Goal: Information Seeking & Learning: Learn about a topic

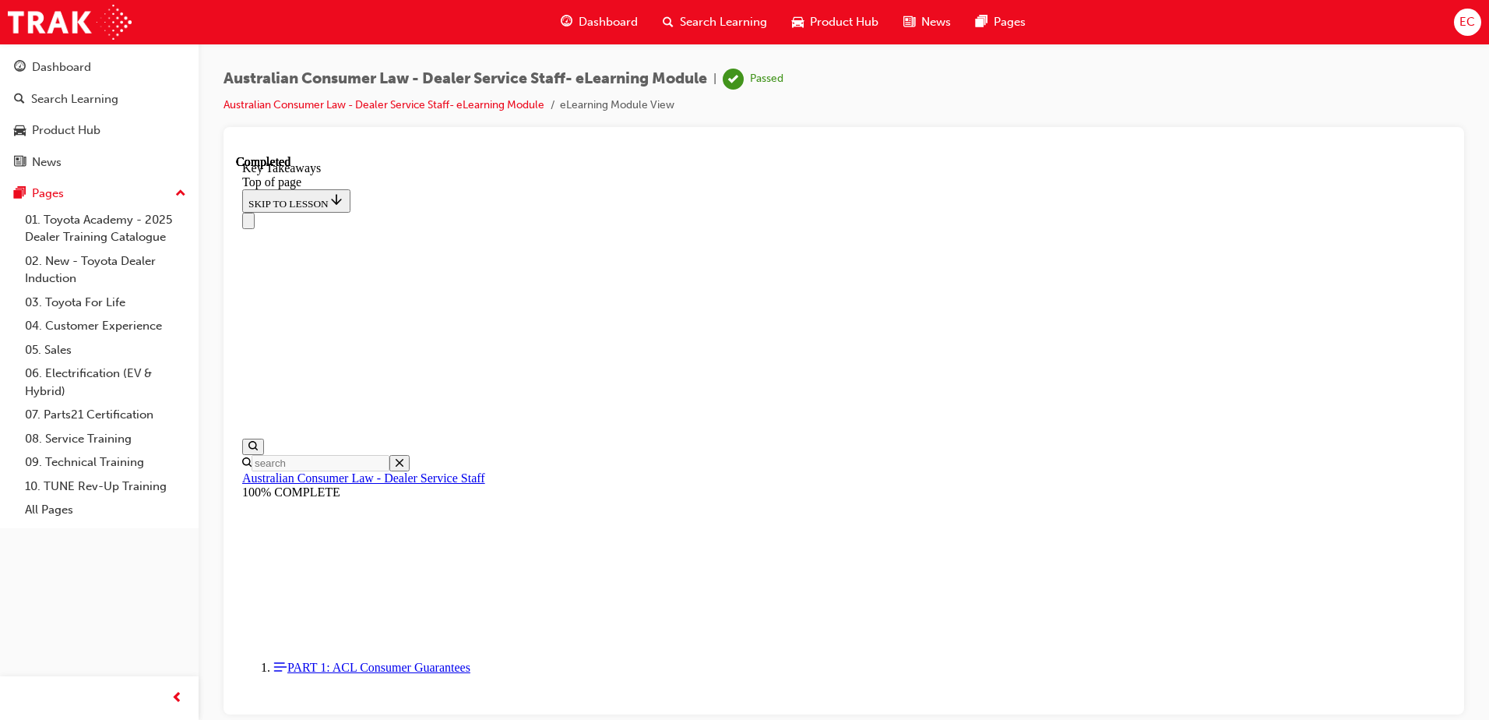
scroll to position [350, 0]
click at [600, 20] on span "Dashboard" at bounding box center [608, 22] width 59 height 18
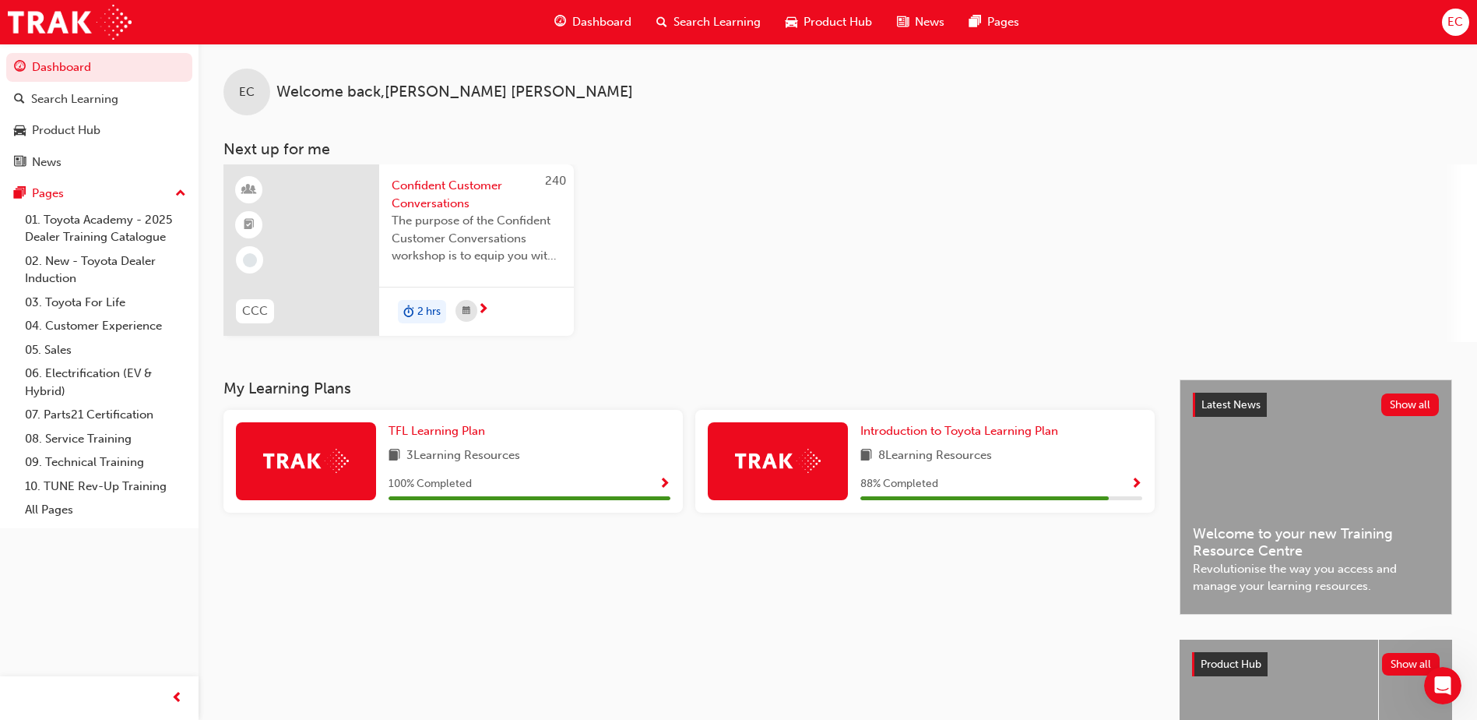
click at [889, 458] on span "8 Learning Resources" at bounding box center [935, 455] width 114 height 19
click at [900, 431] on span "Introduction to Toyota Learning Plan" at bounding box center [960, 431] width 198 height 14
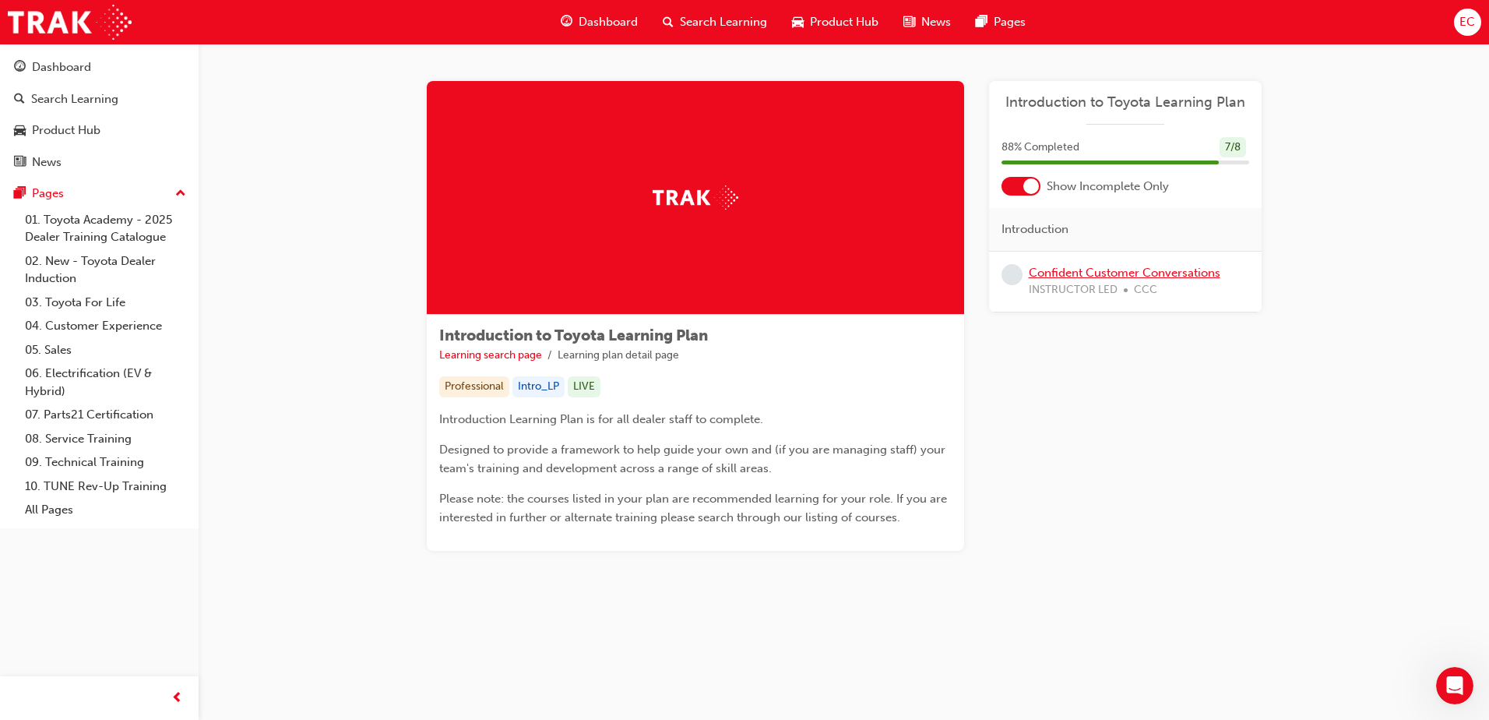
click at [1133, 272] on link "Confident Customer Conversations" at bounding box center [1125, 273] width 192 height 14
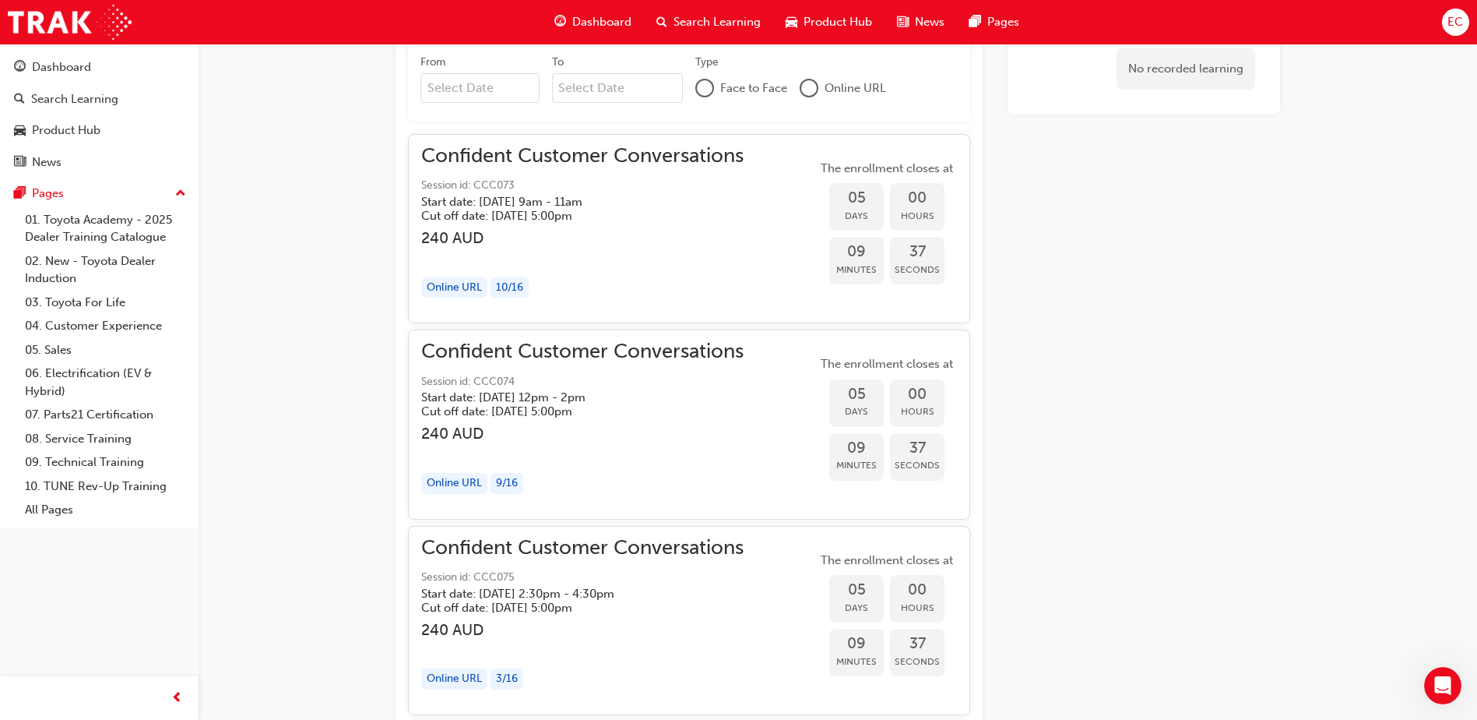
scroll to position [1133, 0]
